Goal: Task Accomplishment & Management: Use online tool/utility

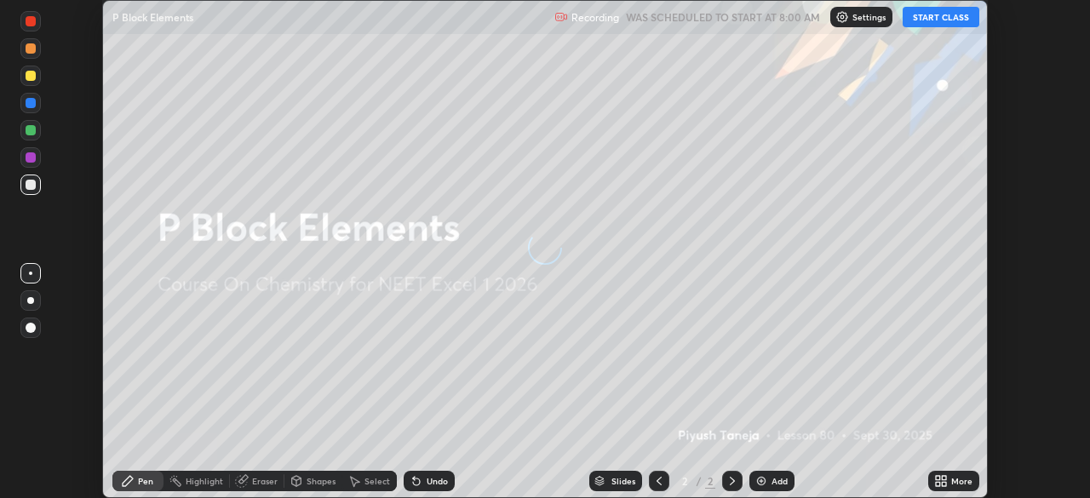
scroll to position [498, 1090]
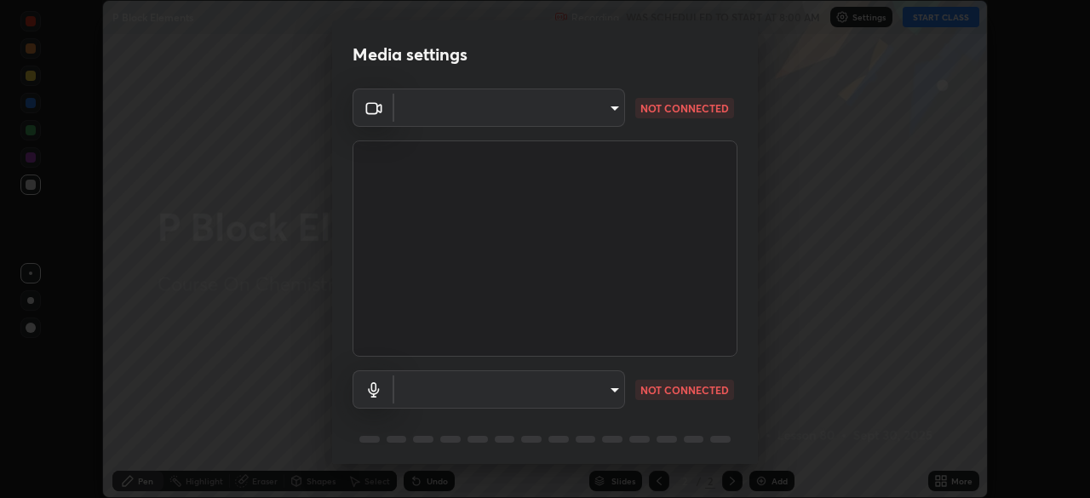
type input "09f294524f3521c037d78ee7cdb71511b6c9344afeed810a356f0d23342d5398"
click at [458, 393] on body "Erase all P Block Elements Recording WAS SCHEDULED TO START AT 8:00 AM Settings…" at bounding box center [545, 249] width 1090 height 498
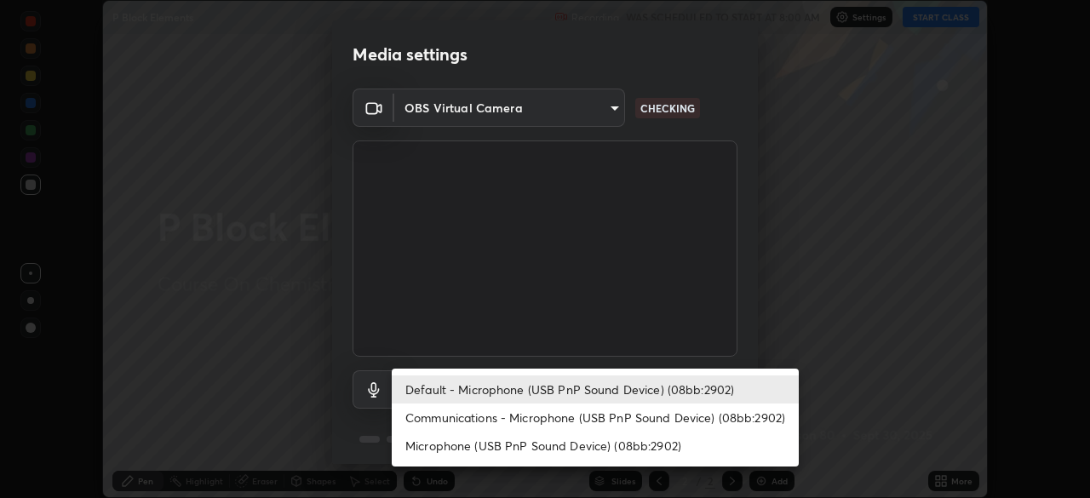
click at [485, 405] on li "Communications - Microphone (USB PnP Sound Device) (08bb:2902)" at bounding box center [595, 418] width 407 height 28
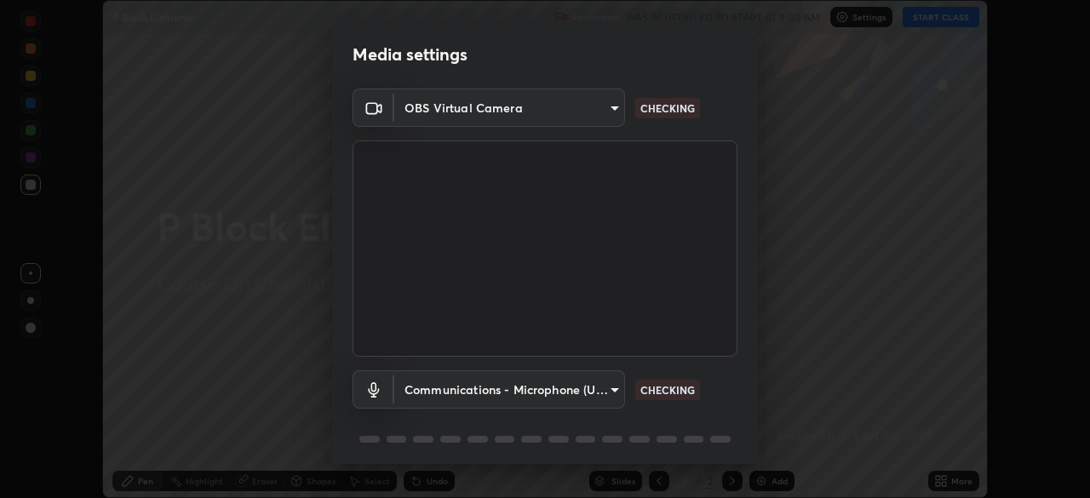
click at [487, 414] on li "Communications - Microphone (USB PnP Sound Device) (08bb:2902)" at bounding box center [545, 406] width 306 height 16
click at [474, 392] on body "Erase all P Block Elements Recording WAS SCHEDULED TO START AT 8:00 AM Settings…" at bounding box center [545, 249] width 1090 height 498
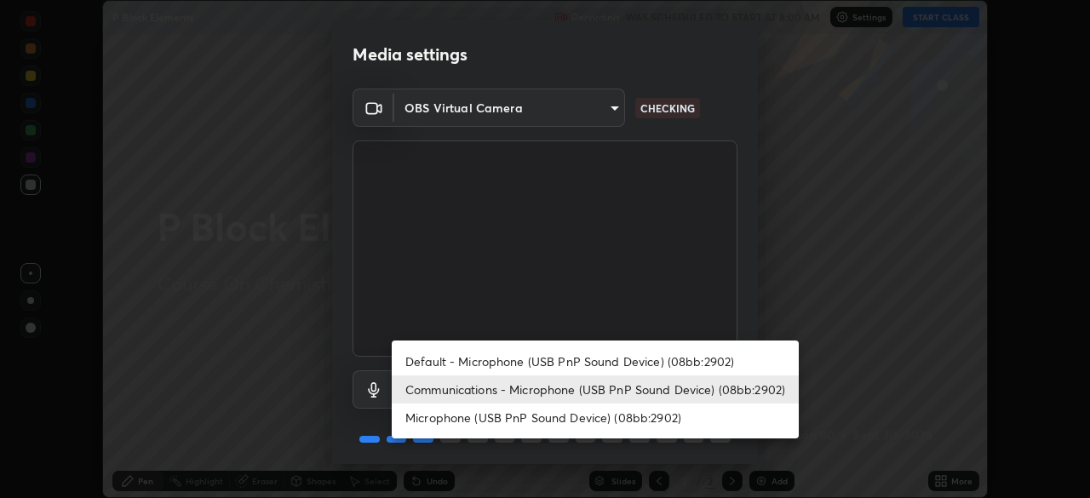
click at [477, 365] on li "Default - Microphone (USB PnP Sound Device) (08bb:2902)" at bounding box center [595, 362] width 407 height 28
type input "default"
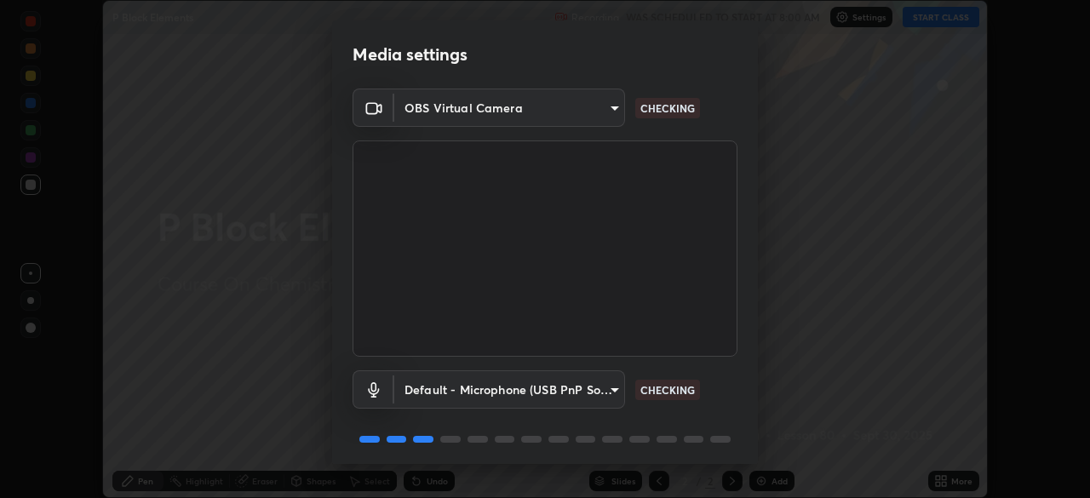
scroll to position [60, 0]
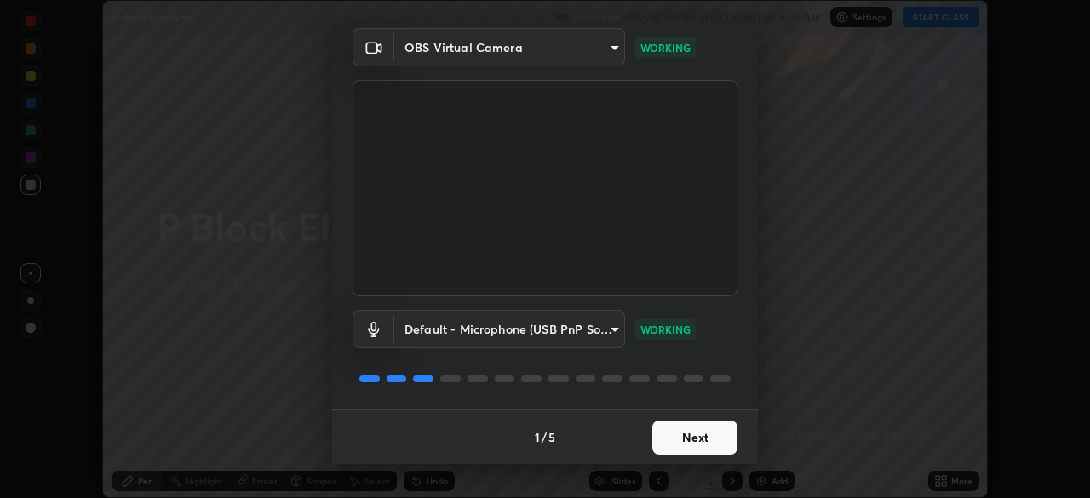
click at [696, 434] on button "Next" at bounding box center [695, 438] width 85 height 34
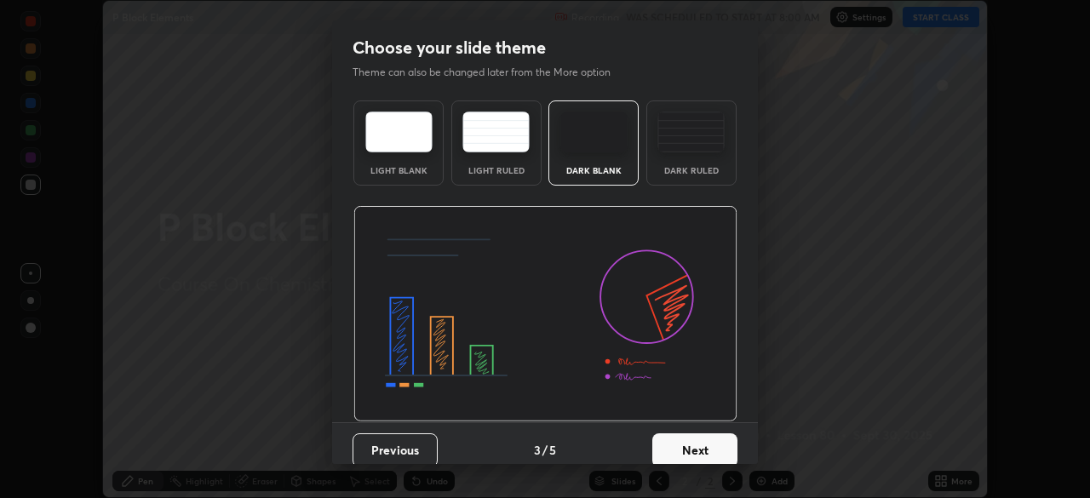
click at [687, 170] on div "Dark Ruled" at bounding box center [692, 170] width 68 height 9
click at [705, 444] on button "Next" at bounding box center [695, 451] width 85 height 34
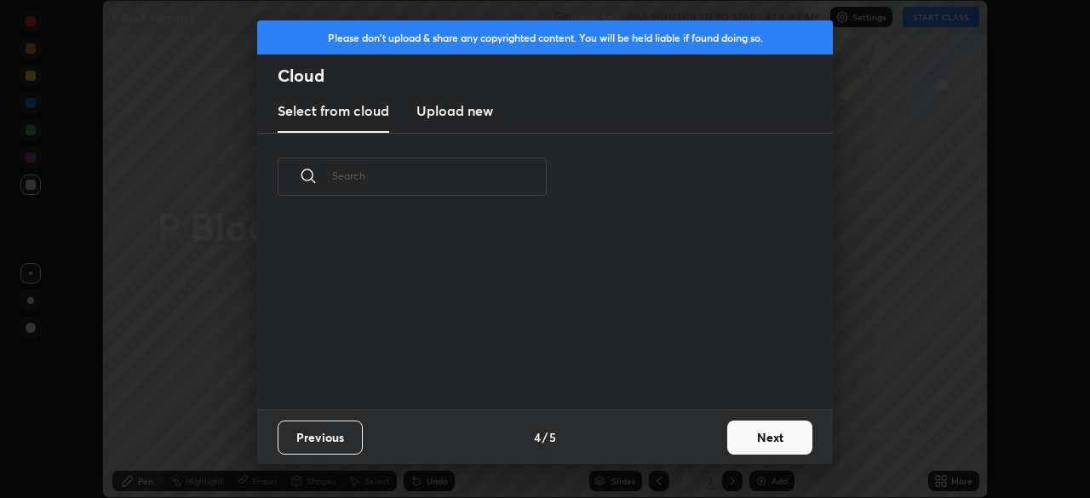
click at [739, 431] on button "Next" at bounding box center [769, 438] width 85 height 34
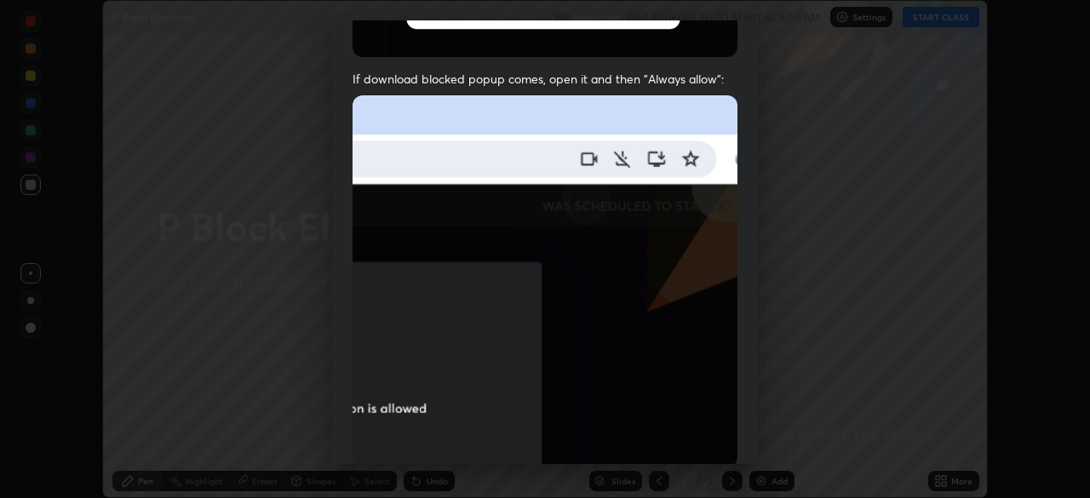
scroll to position [408, 0]
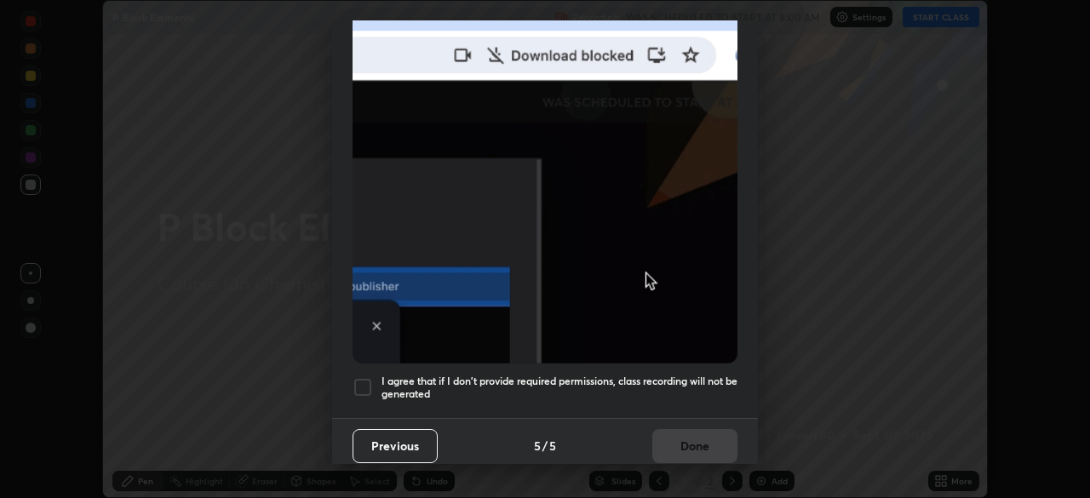
click at [615, 375] on h5 "I agree that if I don't provide required permissions, class recording will not …" at bounding box center [560, 388] width 356 height 26
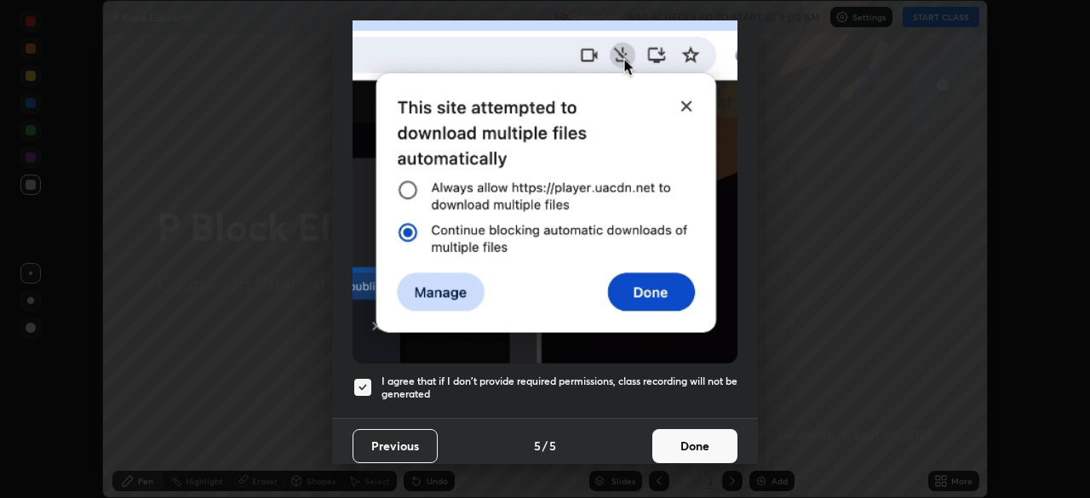
click at [687, 435] on button "Done" at bounding box center [695, 446] width 85 height 34
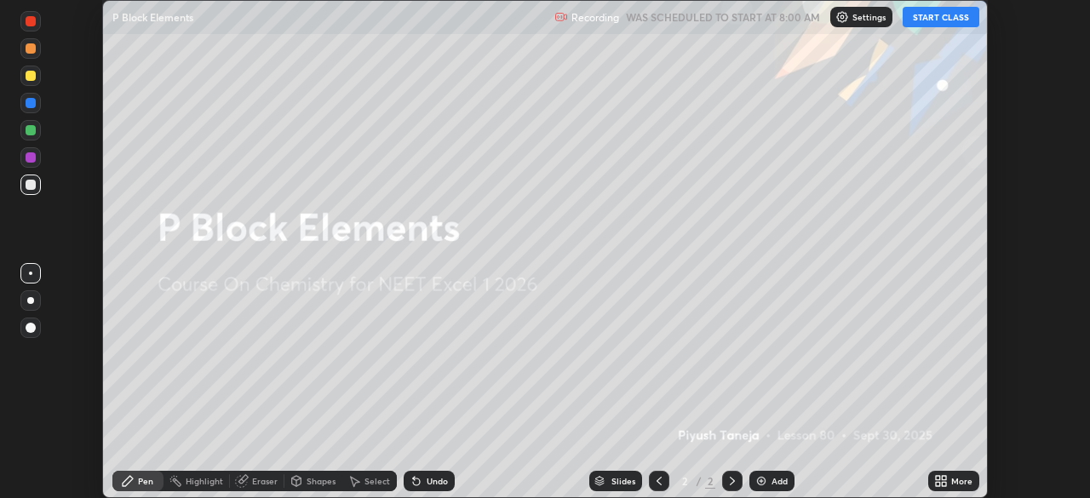
click at [931, 17] on button "START CLASS" at bounding box center [941, 17] width 77 height 20
click at [762, 477] on img at bounding box center [762, 481] width 14 height 14
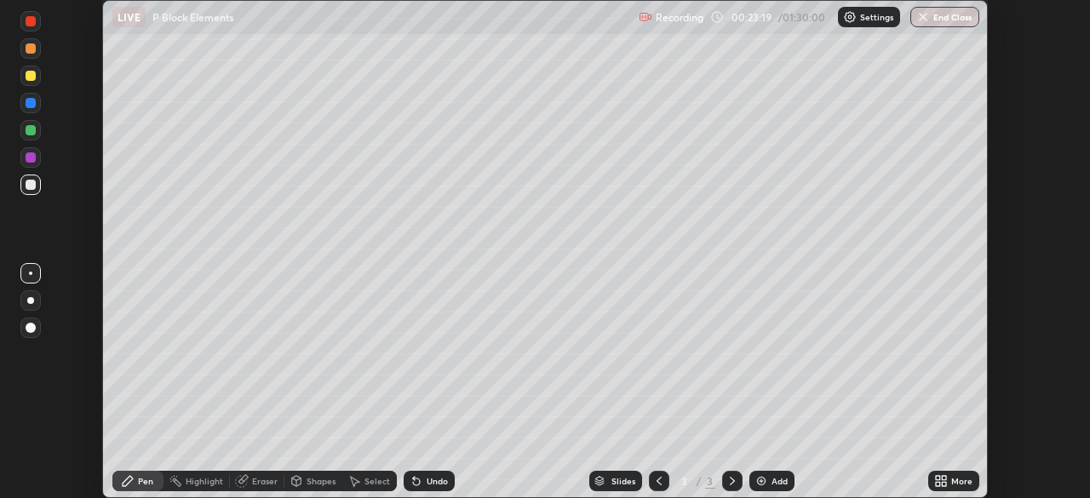
click at [31, 83] on div at bounding box center [30, 76] width 20 height 20
click at [32, 130] on div at bounding box center [31, 130] width 10 height 10
click at [764, 476] on img at bounding box center [762, 481] width 14 height 14
